Goal: Task Accomplishment & Management: Manage account settings

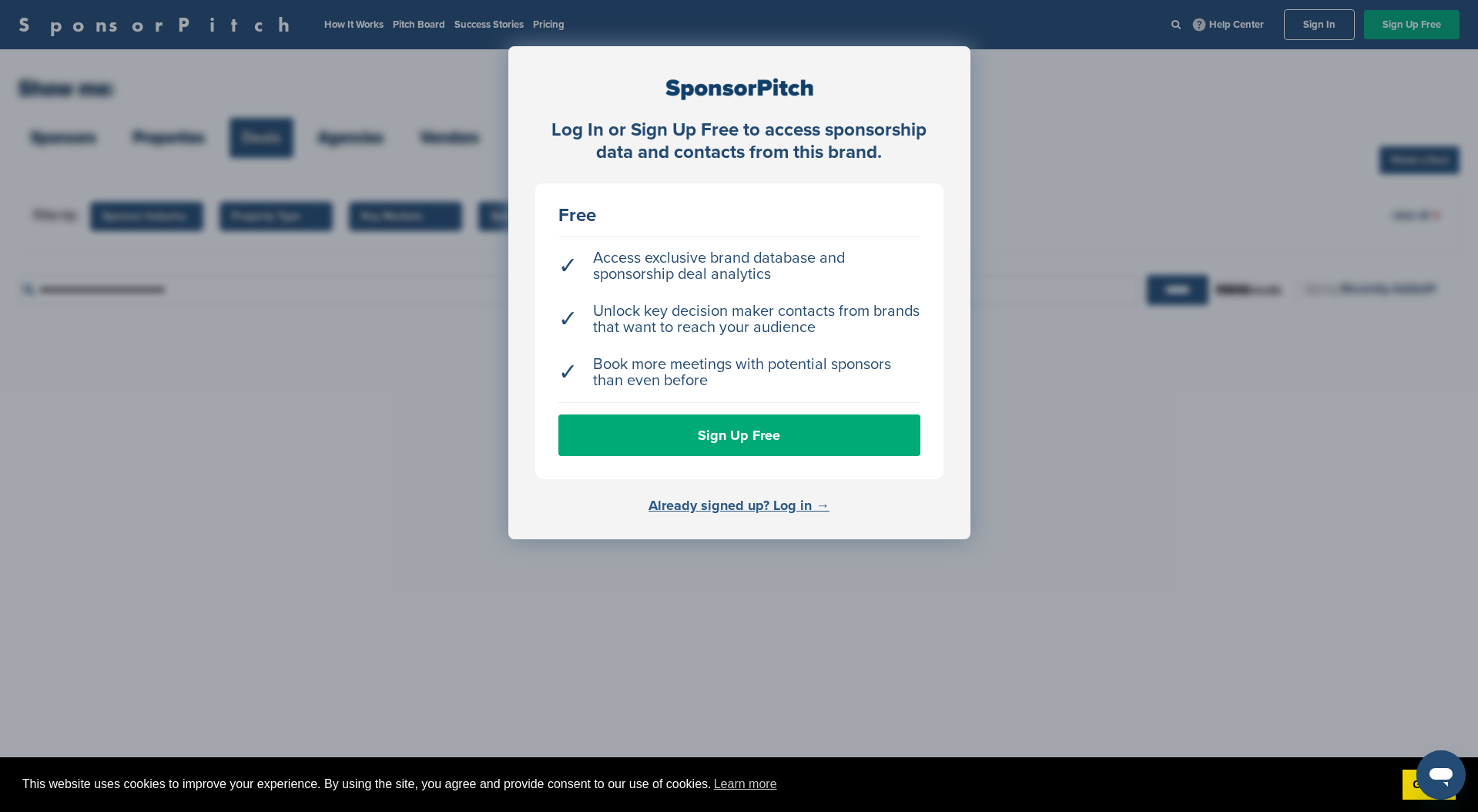
click at [797, 501] on link "Already signed up? Log in →" at bounding box center [739, 505] width 181 height 17
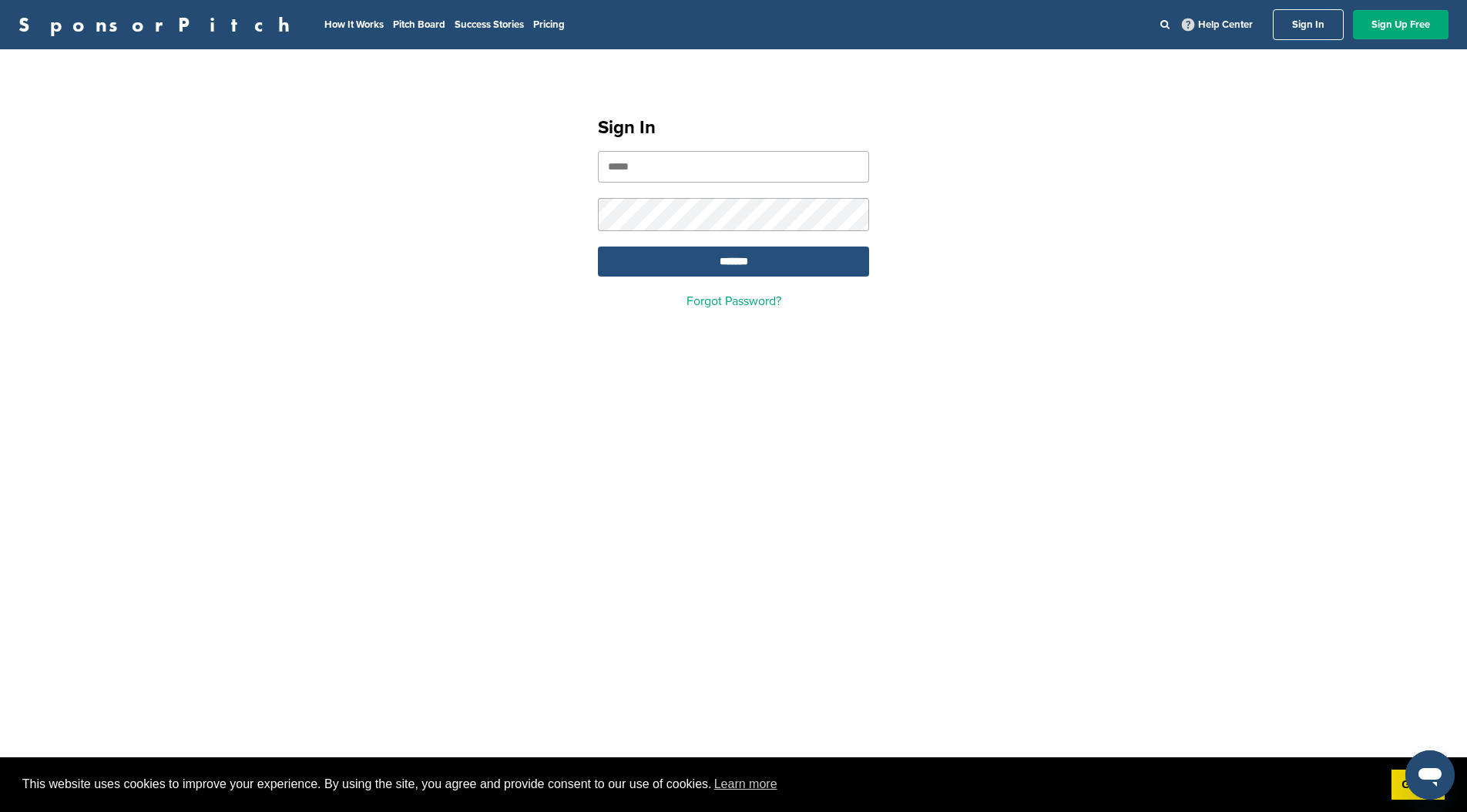
type input "**********"
click at [621, 273] on input "*******" at bounding box center [734, 262] width 272 height 30
